Goal: Information Seeking & Learning: Learn about a topic

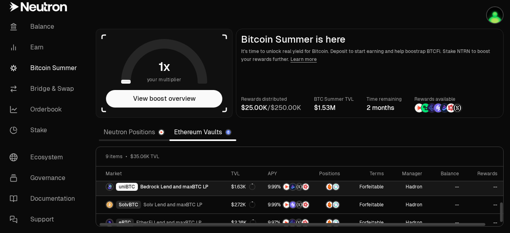
scroll to position [114, 0]
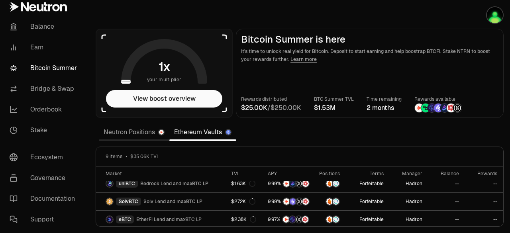
click at [122, 126] on link "Neutron Positions" at bounding box center [134, 132] width 71 height 16
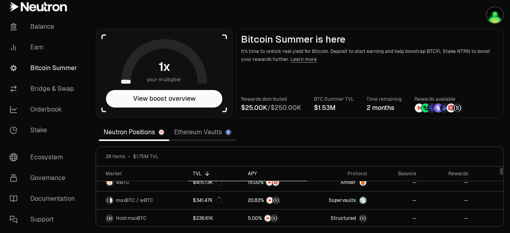
scroll to position [7, 0]
click at [187, 134] on link "Ethereum Vaults" at bounding box center [202, 132] width 67 height 16
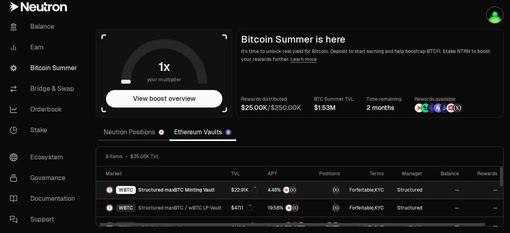
click at [207, 190] on span "Structured maxBTC Minting Vault" at bounding box center [176, 190] width 76 height 6
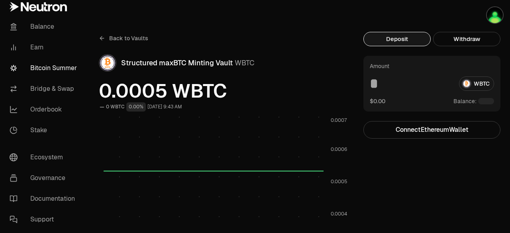
click at [108, 35] on link "Back to Vaults" at bounding box center [123, 38] width 49 height 13
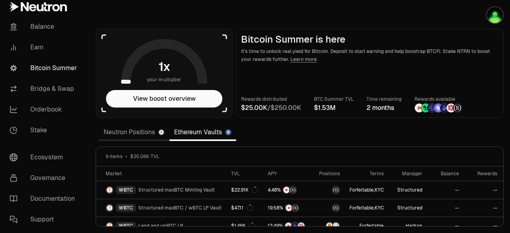
click at [166, 129] on link "Neutron Positions" at bounding box center [134, 132] width 71 height 16
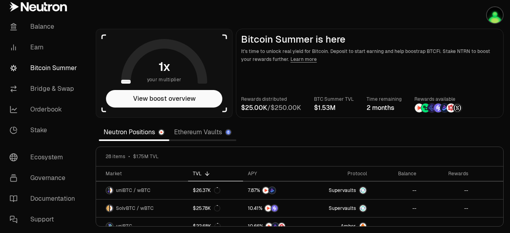
scroll to position [160, 0]
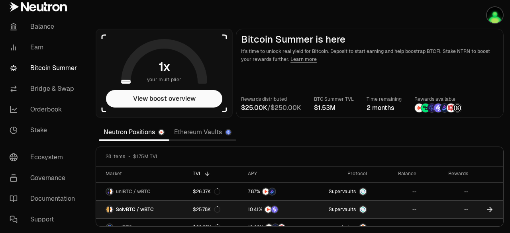
click at [347, 202] on link "Supervaults" at bounding box center [339, 210] width 65 height 18
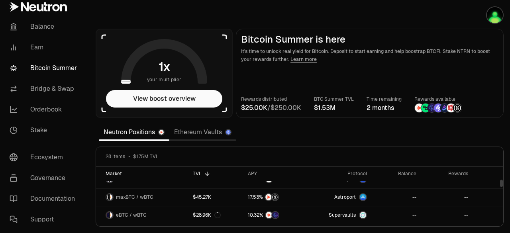
scroll to position [118, 0]
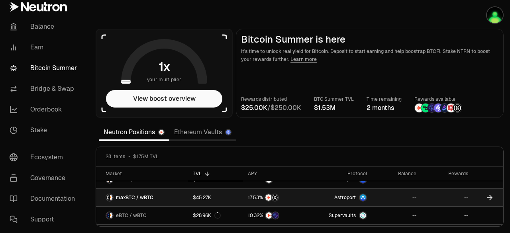
click at [336, 200] on link "Astroport" at bounding box center [339, 198] width 65 height 18
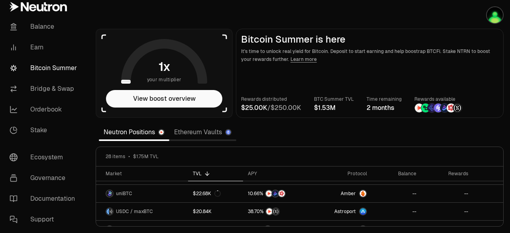
scroll to position [194, 0]
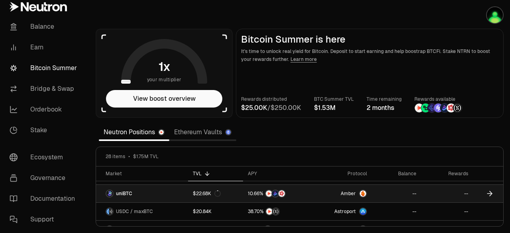
click at [149, 194] on link "uniBTC" at bounding box center [142, 194] width 92 height 18
